Goal: Transaction & Acquisition: Purchase product/service

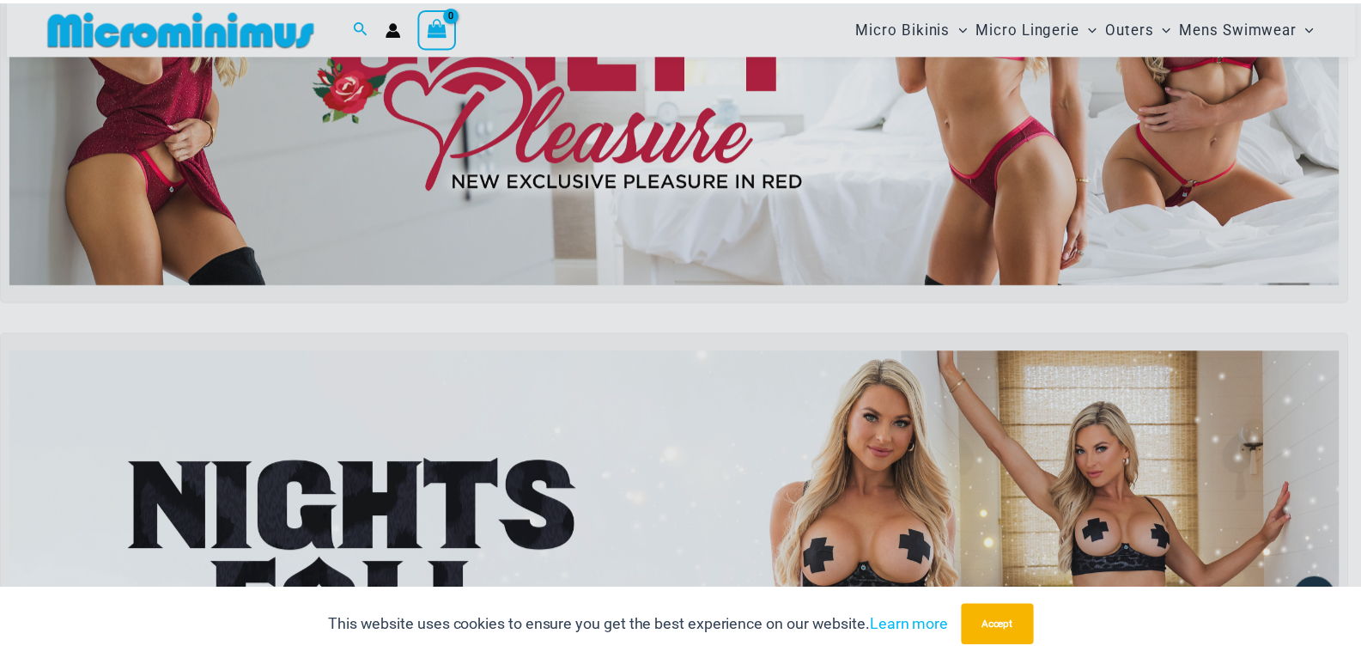
scroll to position [343, 0]
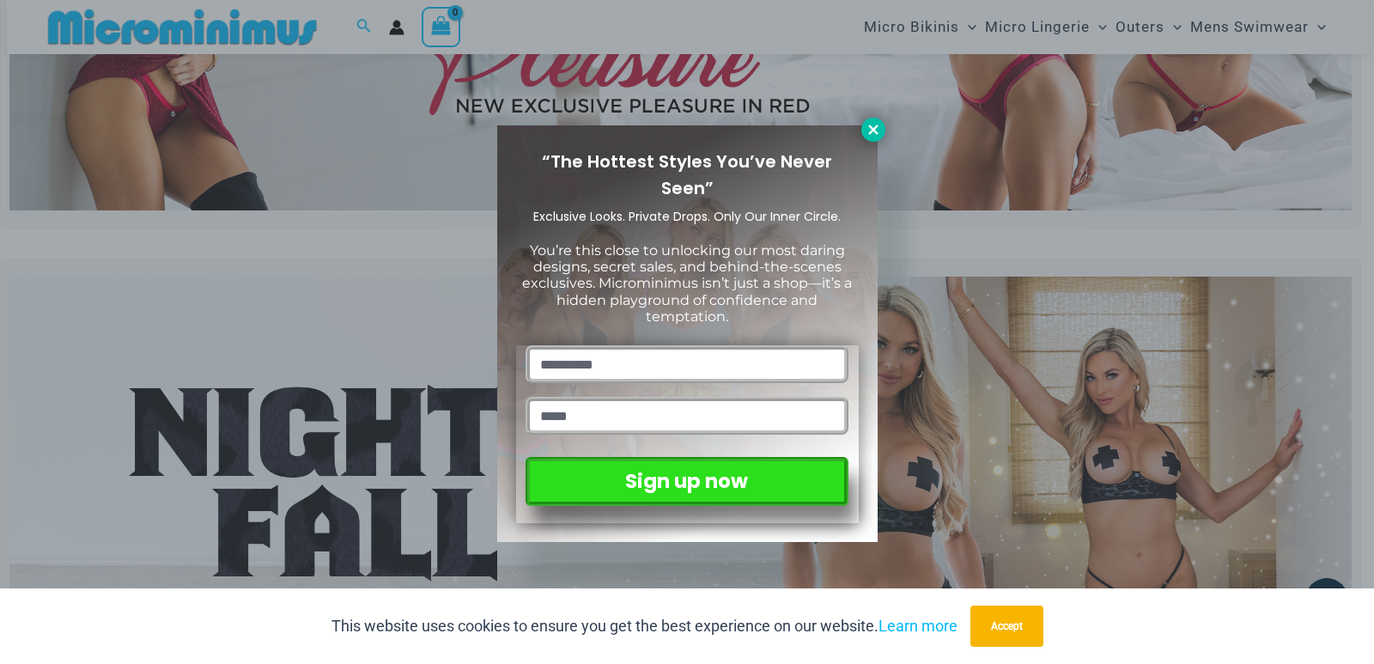
click at [866, 131] on icon at bounding box center [873, 129] width 15 height 15
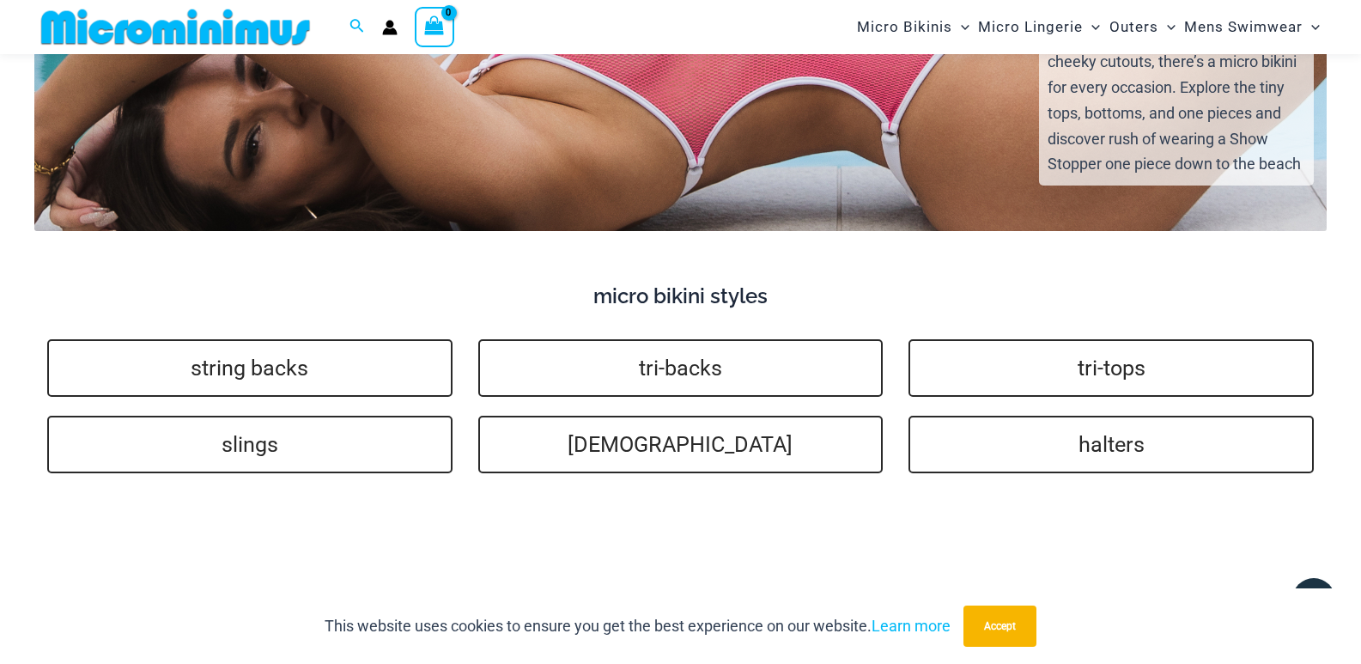
scroll to position [3744, 0]
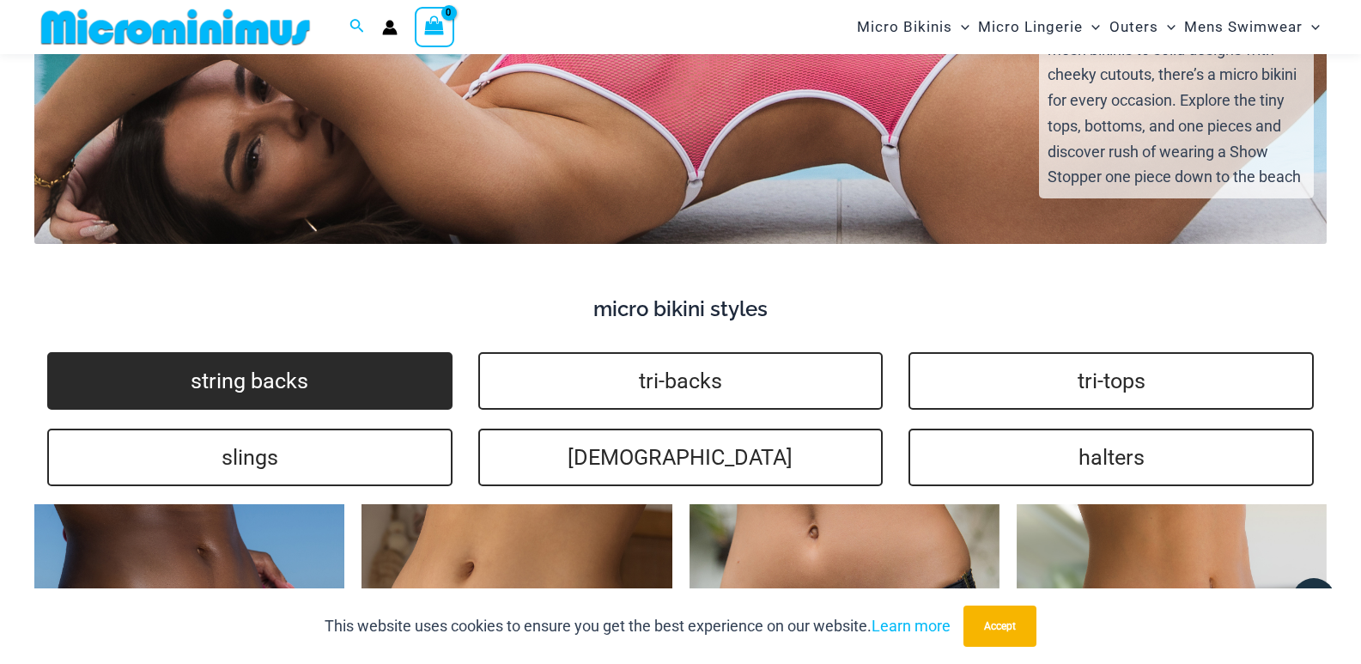
click at [293, 375] on link "string backs" at bounding box center [249, 381] width 405 height 58
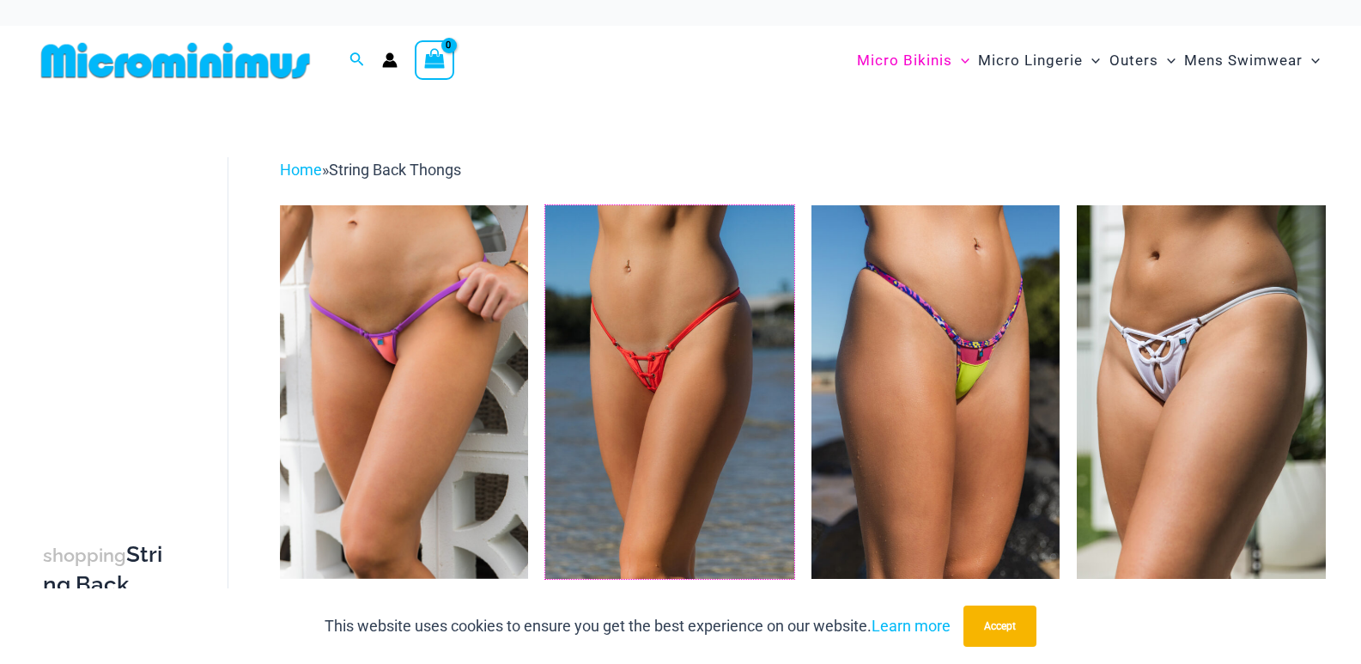
click at [545, 205] on img at bounding box center [545, 205] width 0 height 0
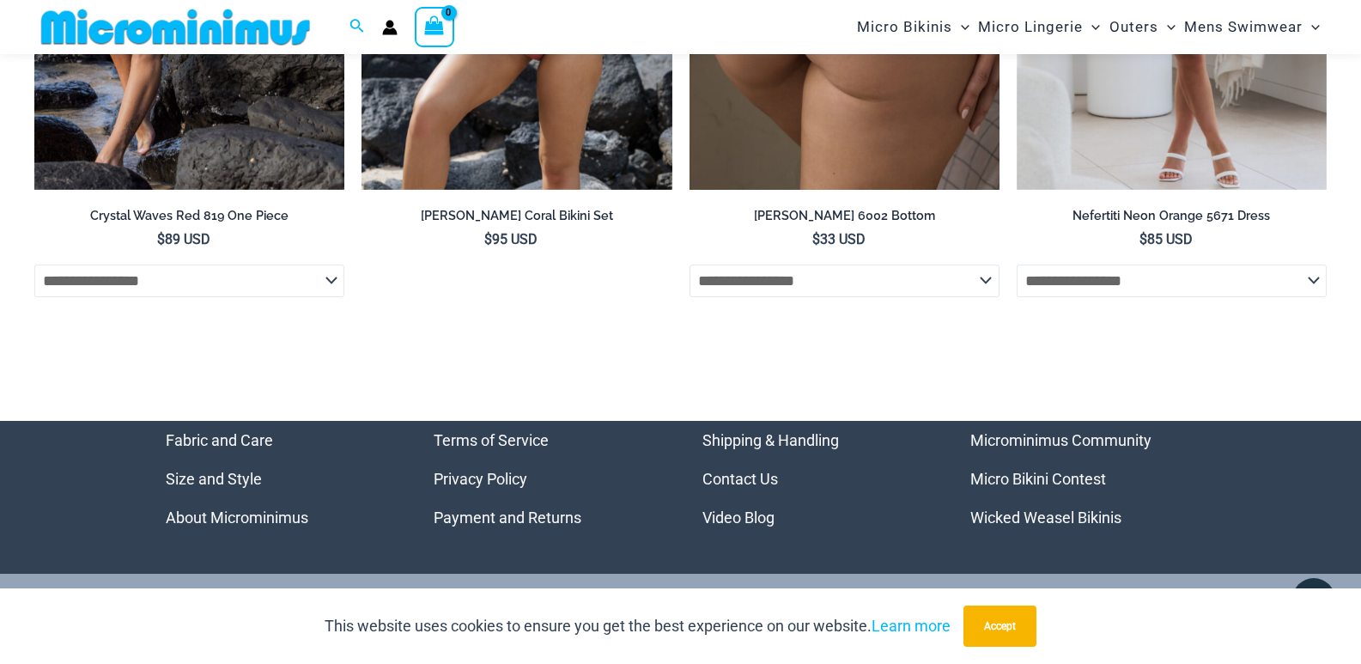
scroll to position [5399, 0]
